Goal: Obtain resource: Obtain resource

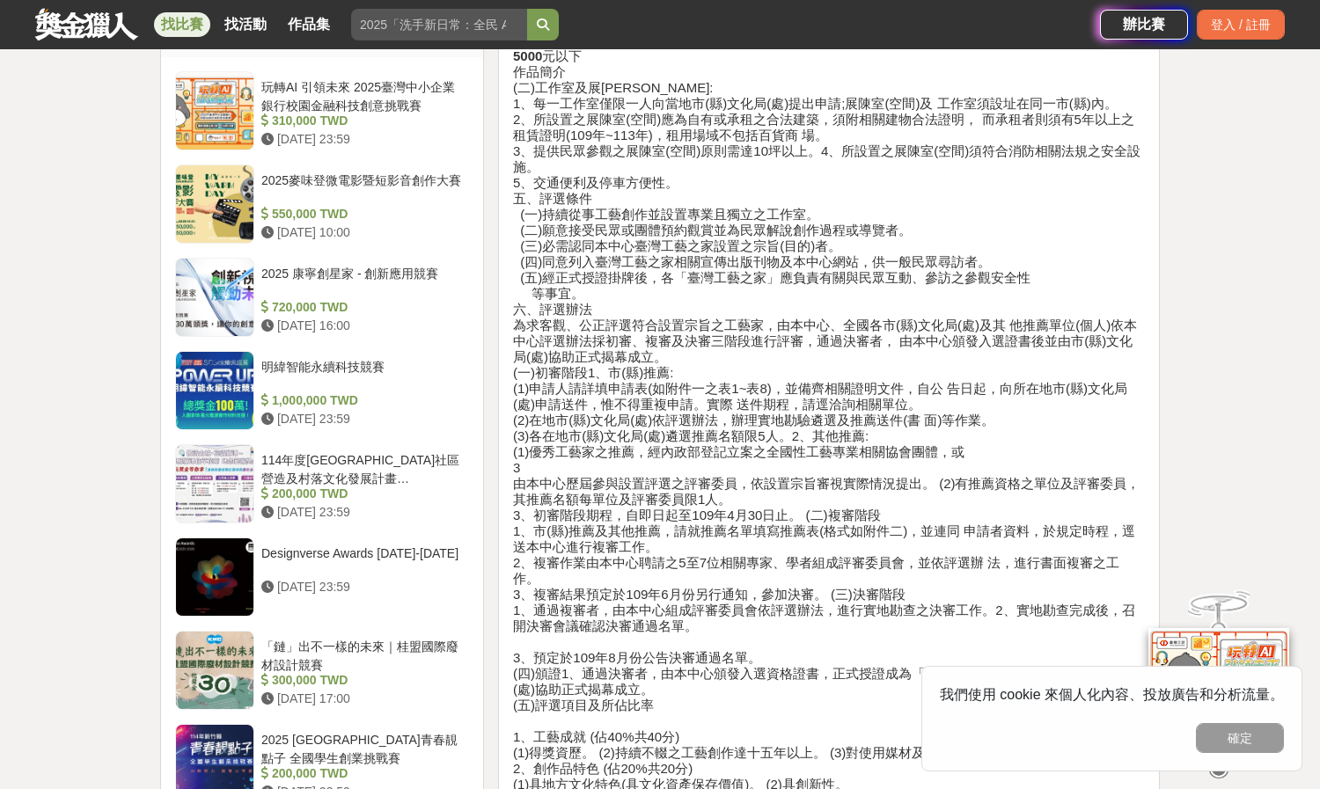
scroll to position [1271, 0]
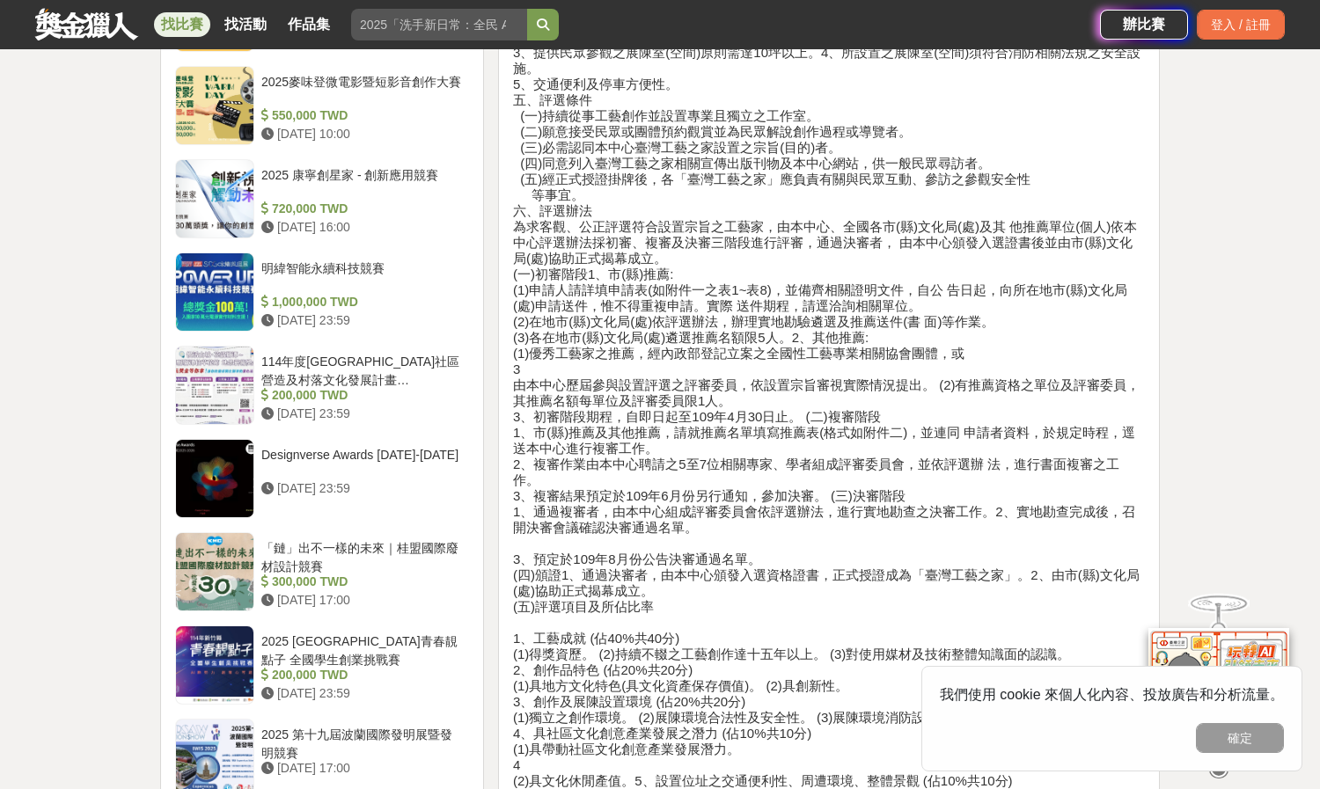
click at [860, 503] on h4 "一、宗旨 國立臺灣工藝研究發展中心 109 年度「臺灣工藝之家」設置評選簡章 旨在建立工藝發展機制，肯定各項工藝類別優秀工藝家之卓越表現，除增加優秀工藝家榮譽…" at bounding box center [829, 401] width 632 height 1853
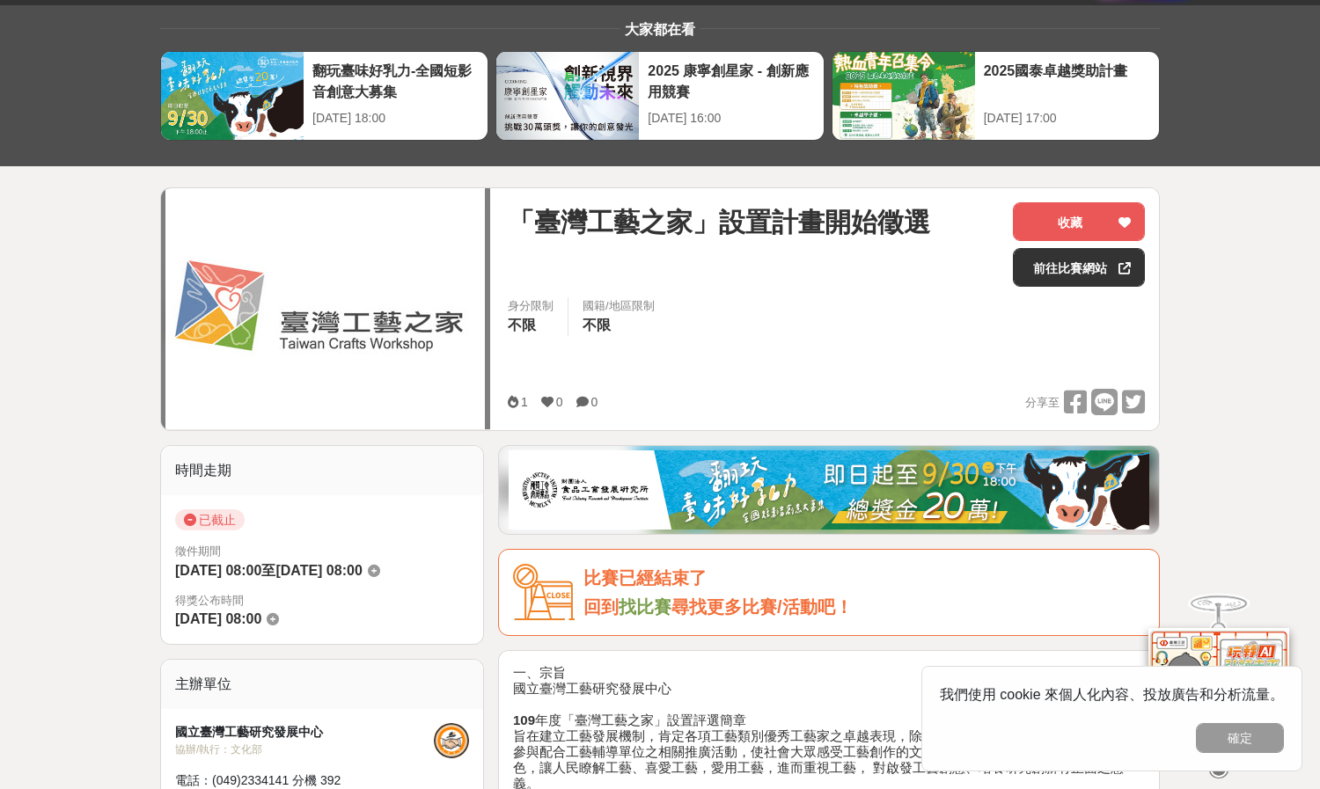
scroll to position [0, 0]
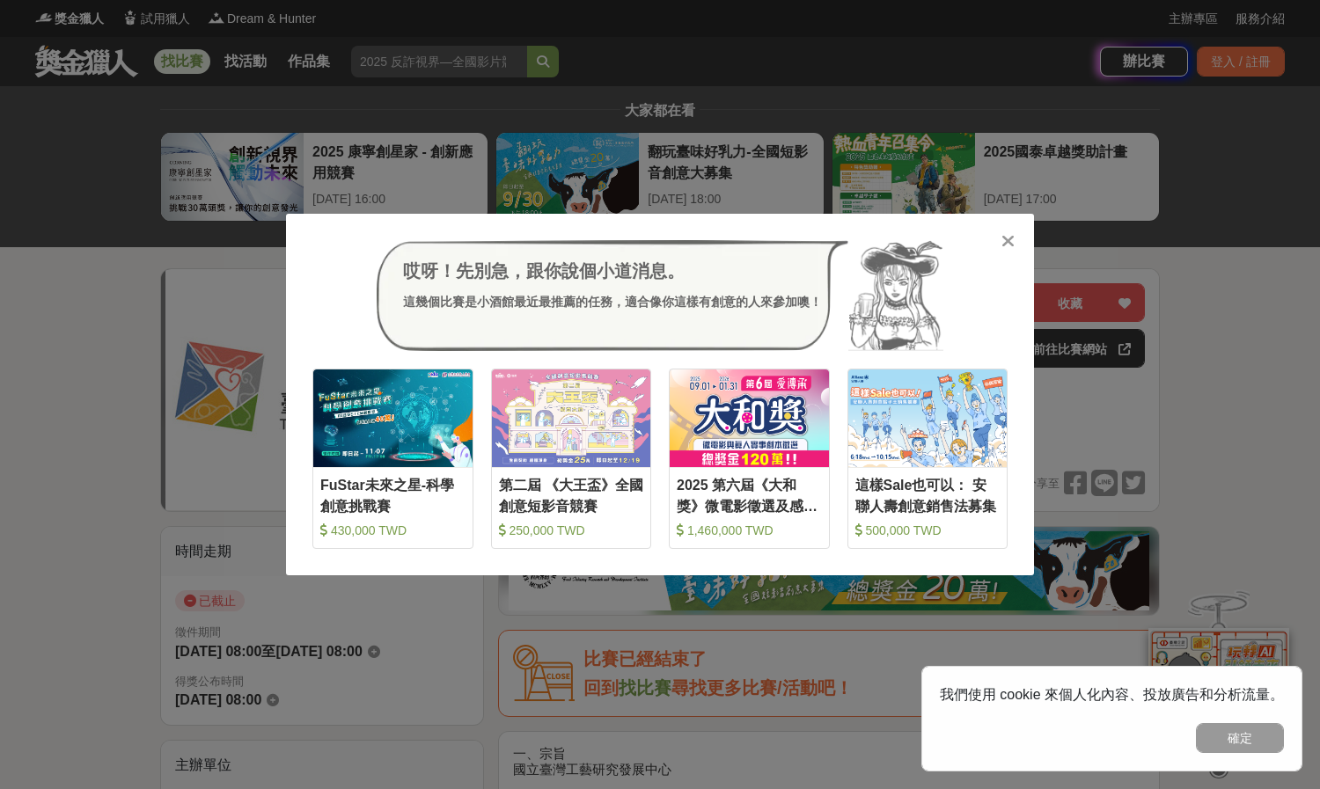
click at [1001, 232] on icon at bounding box center [1007, 241] width 13 height 18
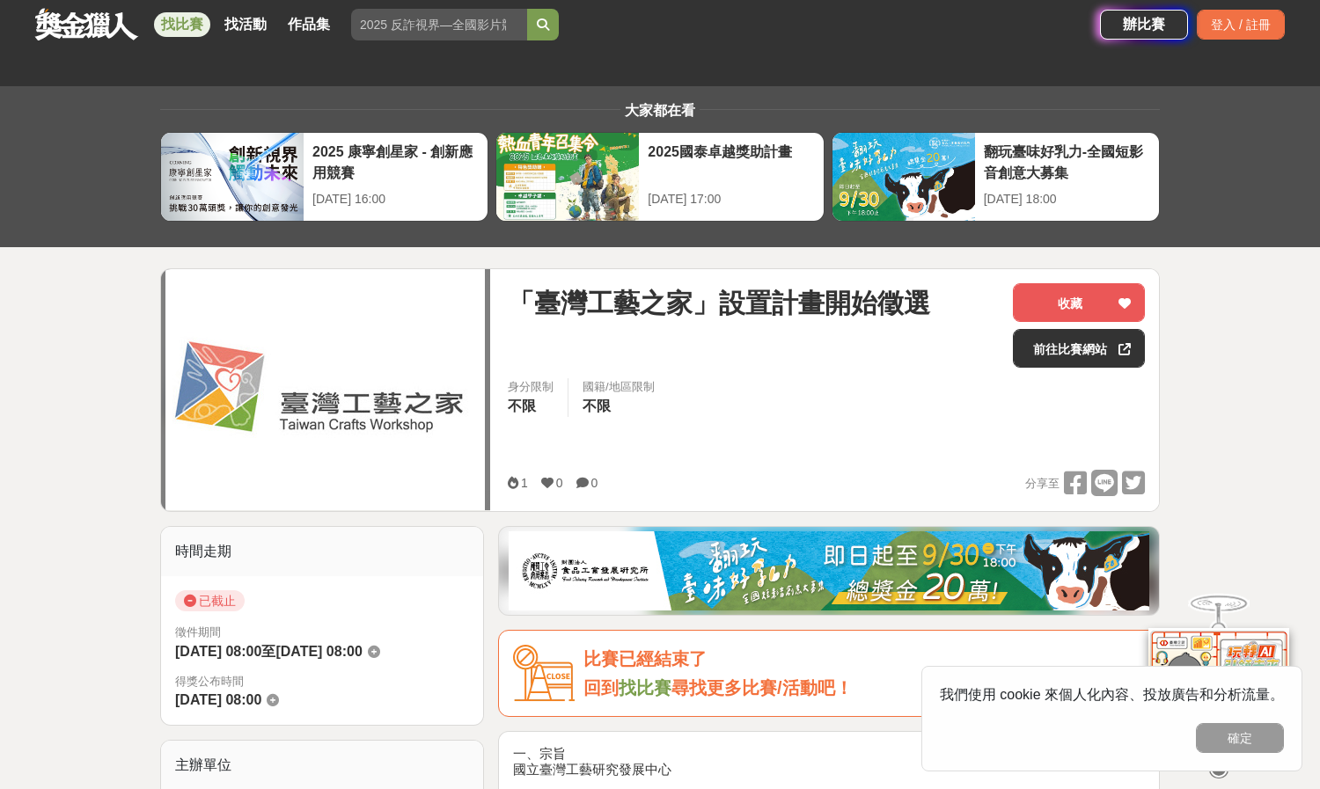
scroll to position [516, 0]
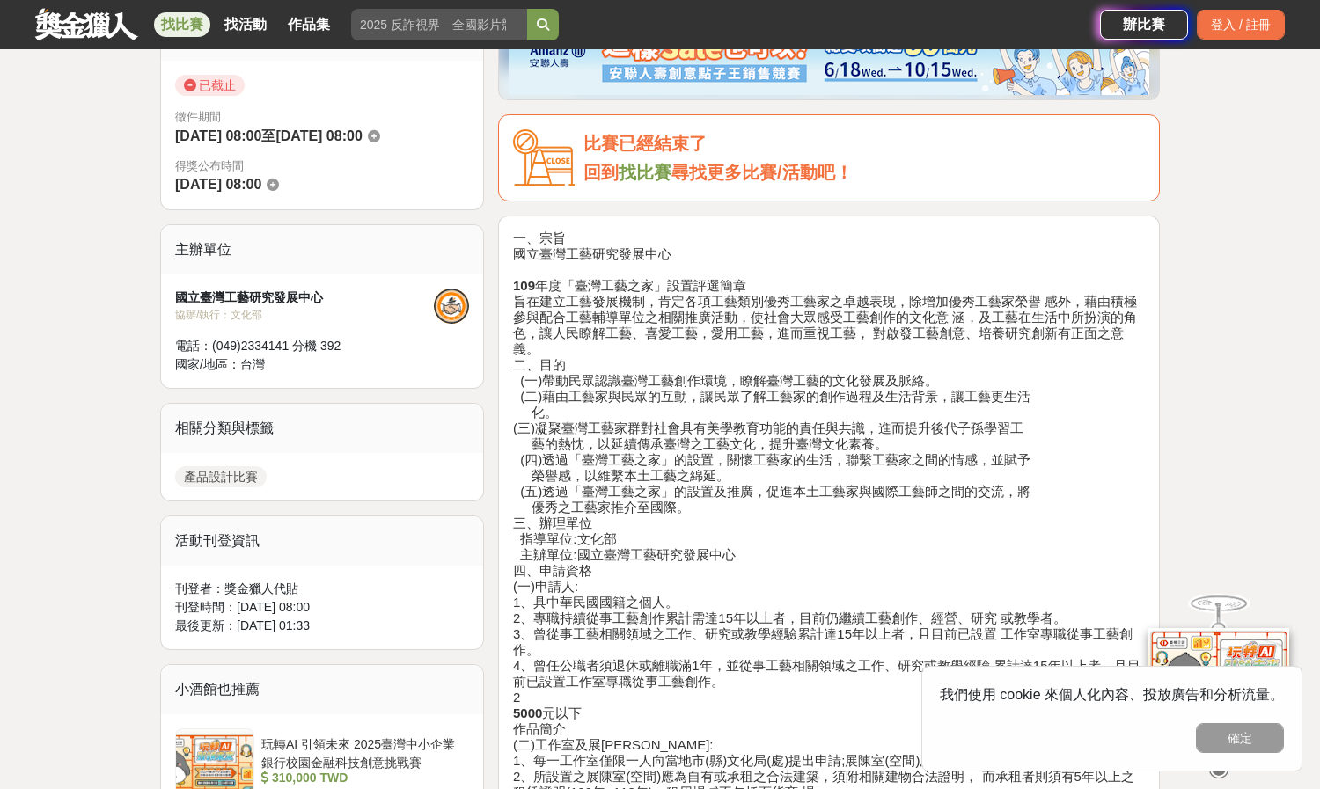
drag, startPoint x: 619, startPoint y: 334, endPoint x: 595, endPoint y: 304, distance: 38.7
drag, startPoint x: 572, startPoint y: 285, endPoint x: 799, endPoint y: 280, distance: 227.0
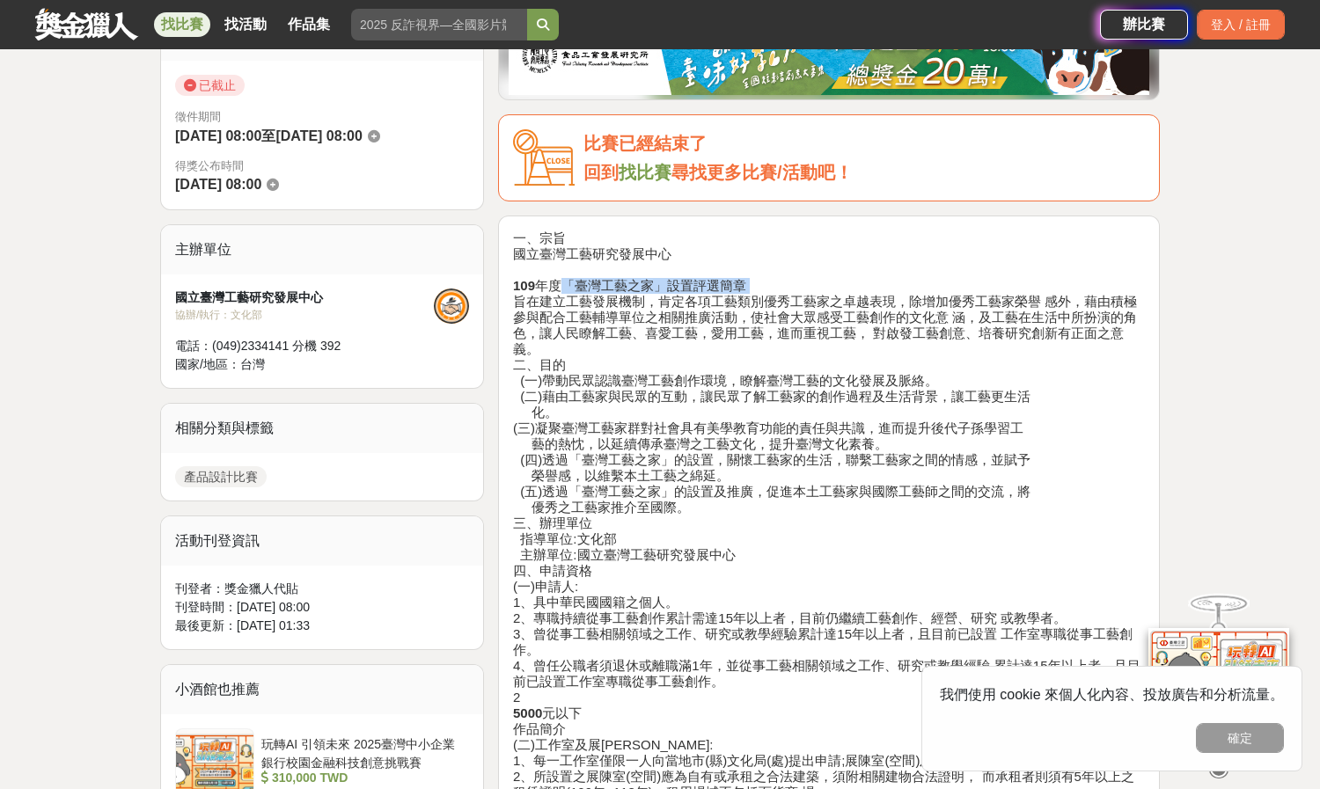
drag, startPoint x: 566, startPoint y: 285, endPoint x: 757, endPoint y: 283, distance: 190.9
copy h4 "「臺灣工藝之家」設置評選簡章"
